Goal: Task Accomplishment & Management: Use online tool/utility

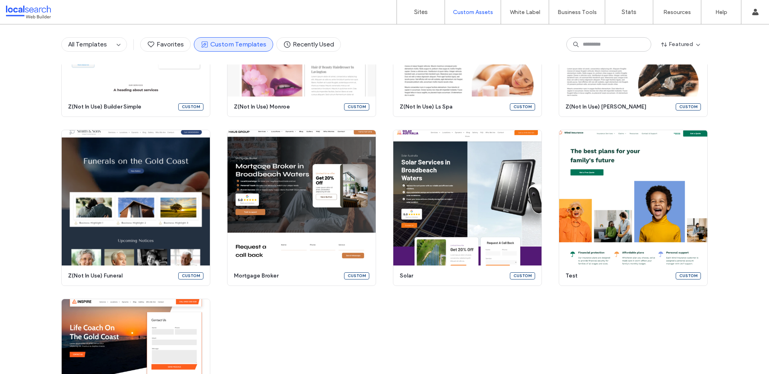
scroll to position [1819, 0]
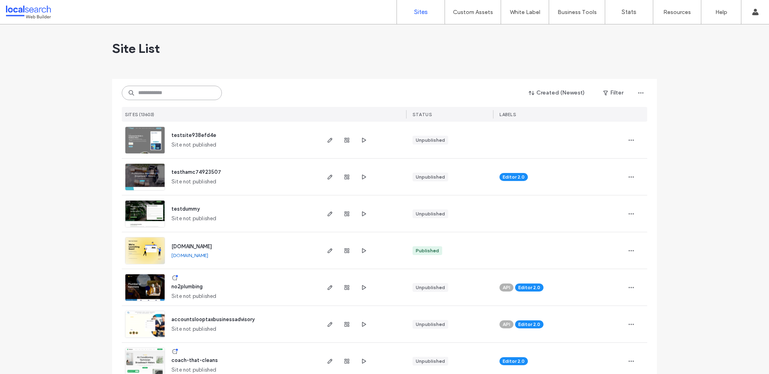
click at [157, 91] on input at bounding box center [172, 93] width 100 height 14
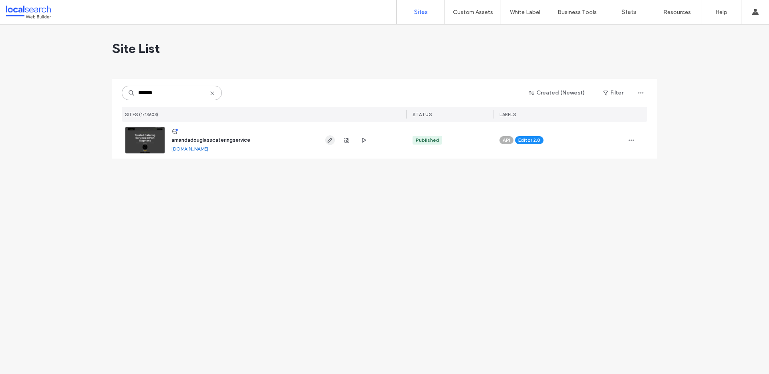
type input "*******"
click at [330, 141] on use "button" at bounding box center [330, 140] width 5 height 5
